Goal: Information Seeking & Learning: Learn about a topic

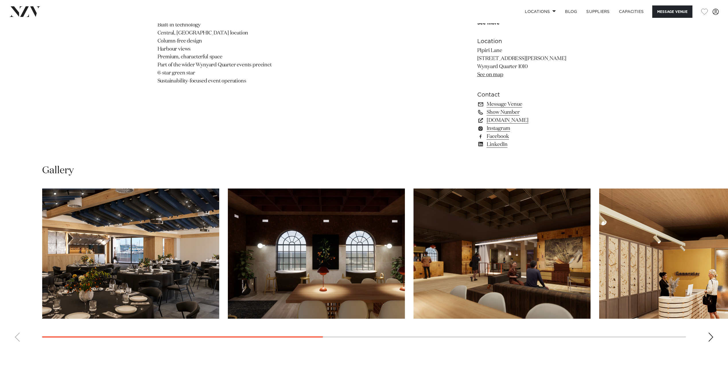
scroll to position [574, 0]
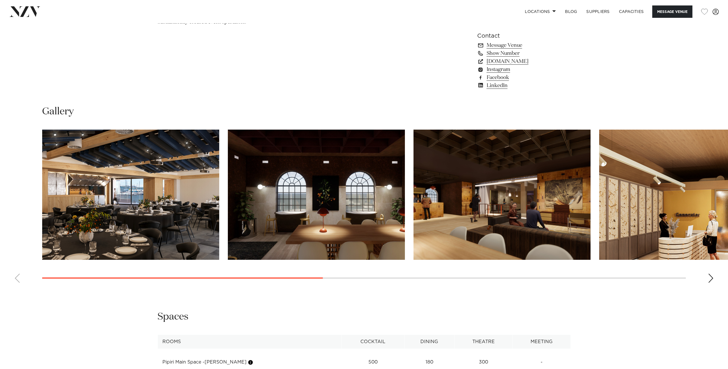
click at [172, 192] on img "1 / 8" at bounding box center [130, 194] width 177 height 130
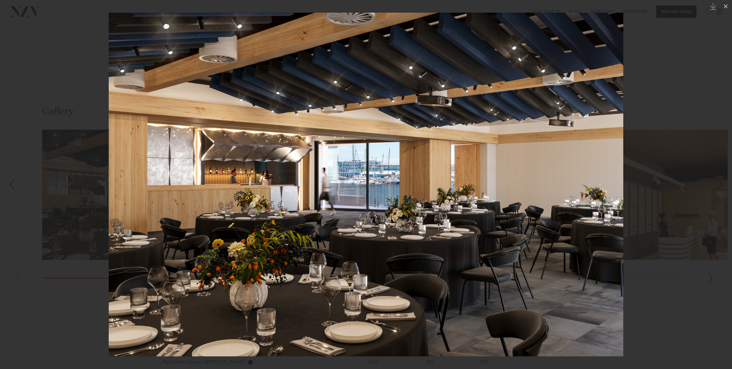
click at [629, 220] on div at bounding box center [366, 184] width 732 height 369
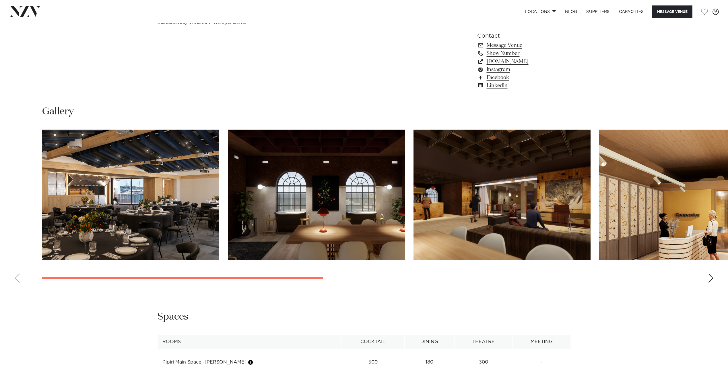
click at [372, 227] on img "2 / 8" at bounding box center [316, 194] width 177 height 130
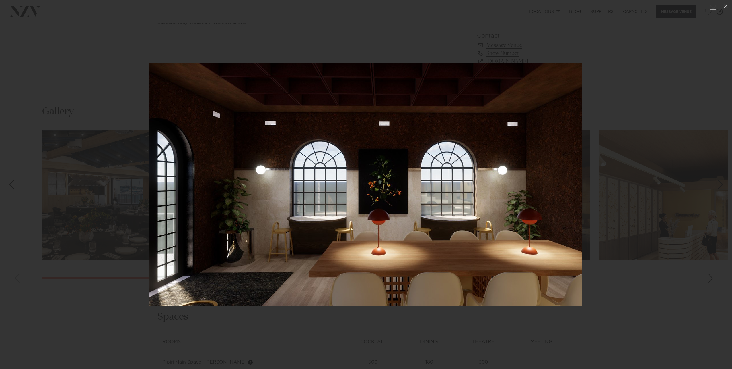
click at [567, 201] on img at bounding box center [366, 184] width 433 height 243
click at [569, 193] on img at bounding box center [366, 184] width 433 height 243
click at [620, 193] on div at bounding box center [366, 184] width 732 height 369
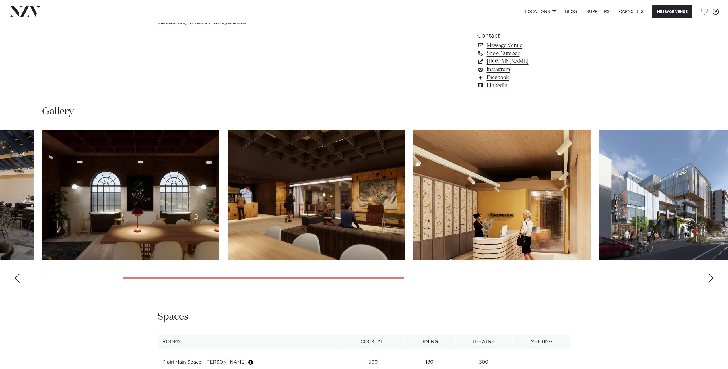
click at [528, 203] on img "4 / 8" at bounding box center [502, 194] width 177 height 130
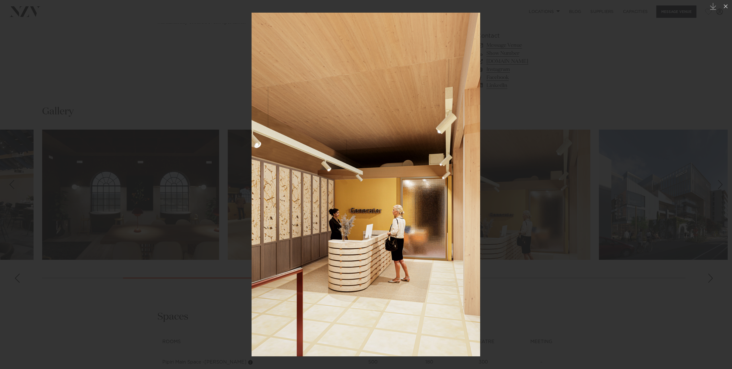
click at [642, 98] on div at bounding box center [366, 184] width 732 height 369
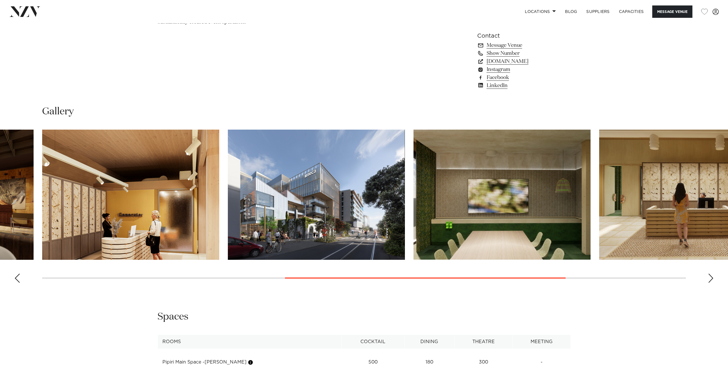
click at [648, 201] on img "7 / 8" at bounding box center [687, 194] width 177 height 130
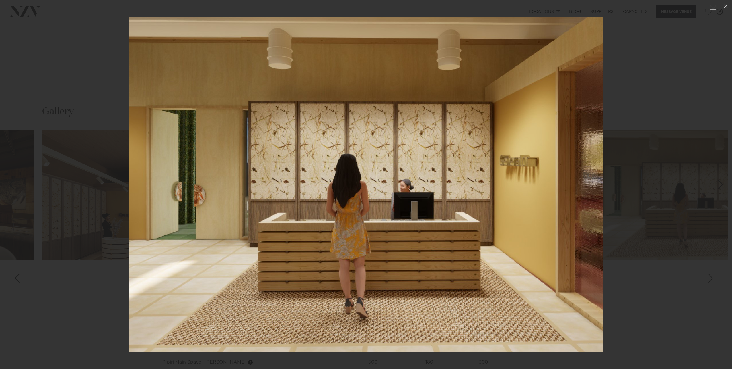
click at [599, 216] on img at bounding box center [366, 184] width 475 height 335
click at [653, 198] on div at bounding box center [366, 184] width 732 height 369
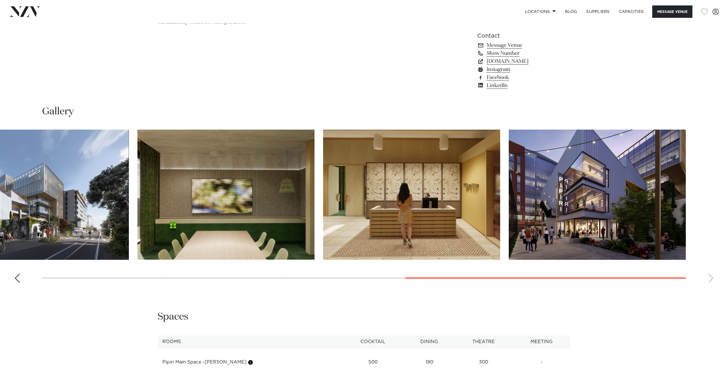
click at [713, 277] on swiper-container at bounding box center [364, 208] width 728 height 158
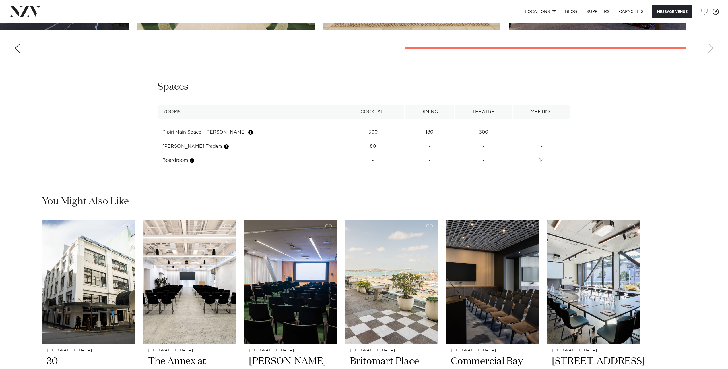
scroll to position [832, 0]
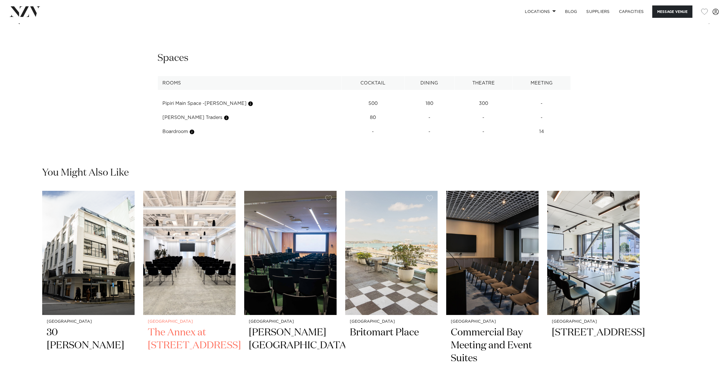
click at [184, 269] on img "2 / 6" at bounding box center [189, 253] width 92 height 124
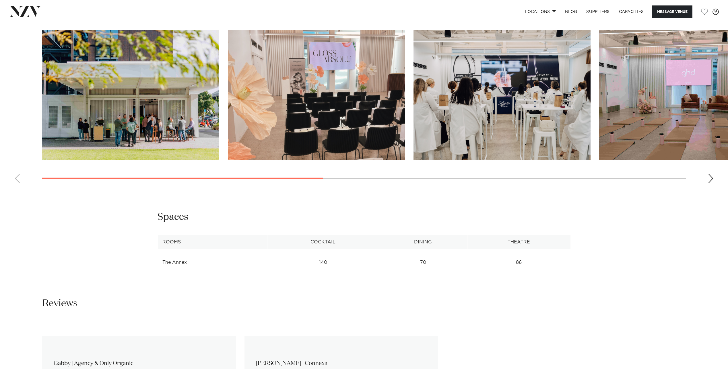
scroll to position [660, 0]
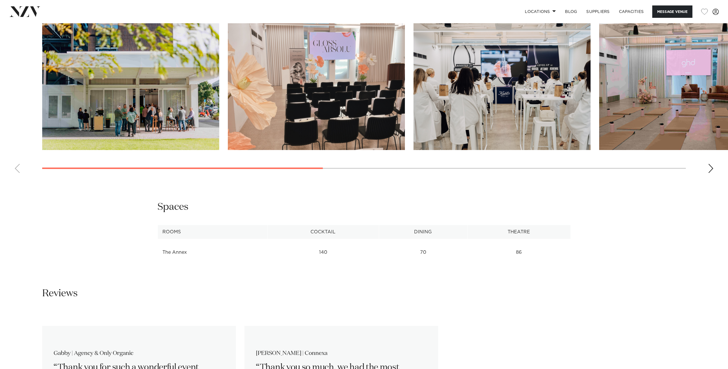
click at [710, 173] on div "Next slide" at bounding box center [711, 168] width 6 height 9
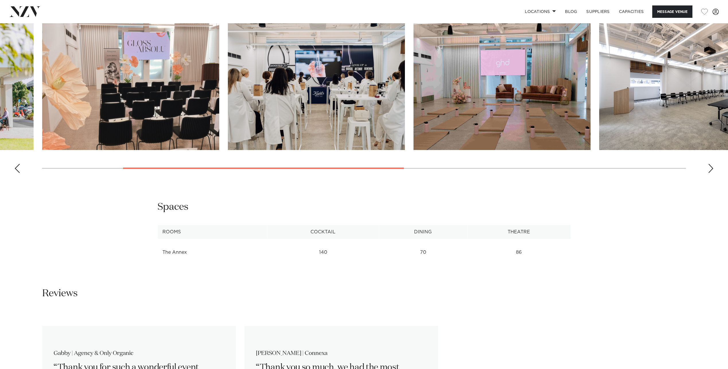
click at [710, 173] on div "Next slide" at bounding box center [711, 168] width 6 height 9
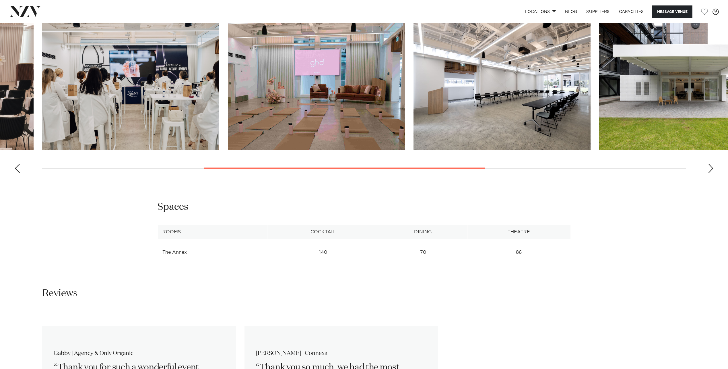
click at [710, 173] on div "Next slide" at bounding box center [711, 168] width 6 height 9
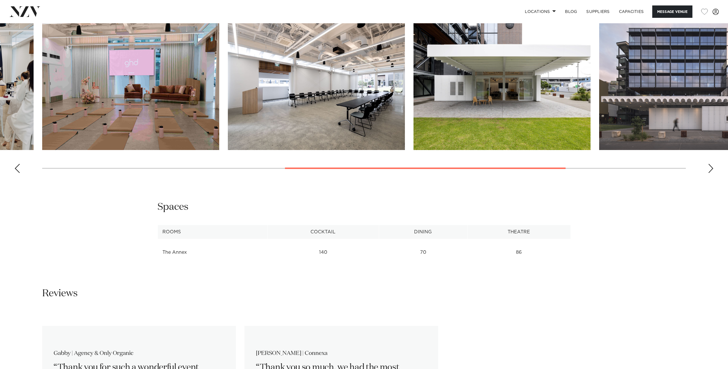
click at [710, 173] on div "Next slide" at bounding box center [711, 168] width 6 height 9
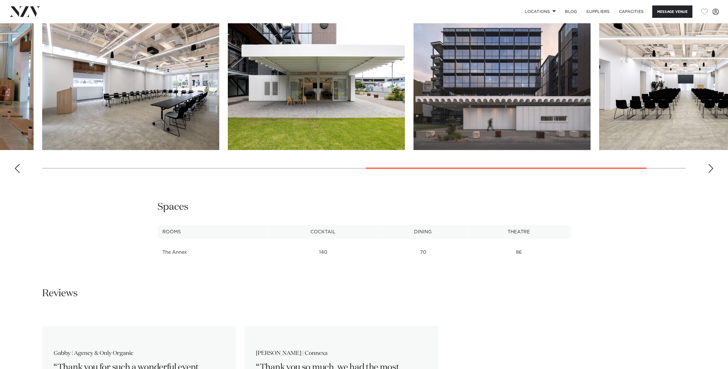
click at [710, 173] on div "Next slide" at bounding box center [711, 168] width 6 height 9
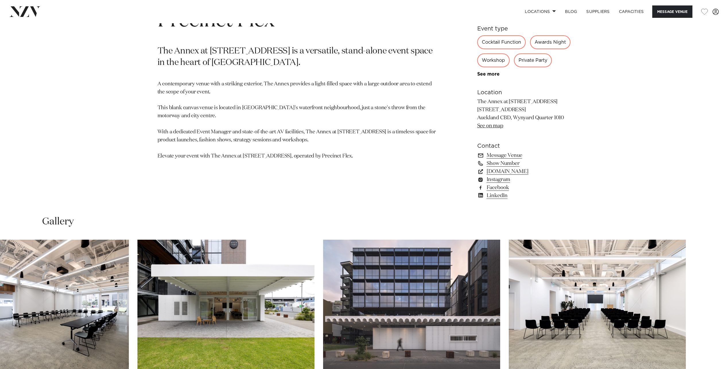
scroll to position [431, 0]
